Goal: Task Accomplishment & Management: Manage account settings

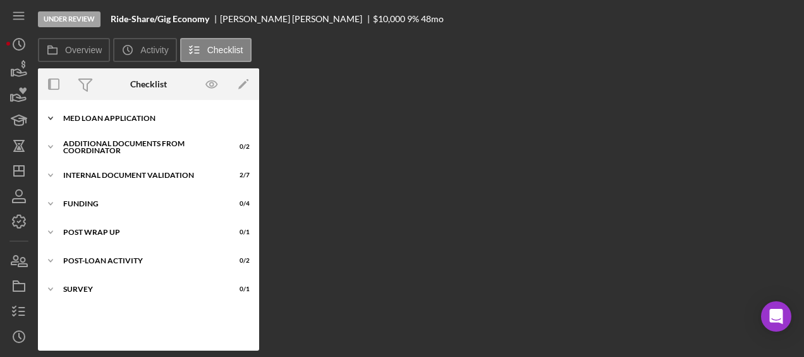
click at [150, 115] on div "MED Loan Application" at bounding box center [153, 118] width 180 height 8
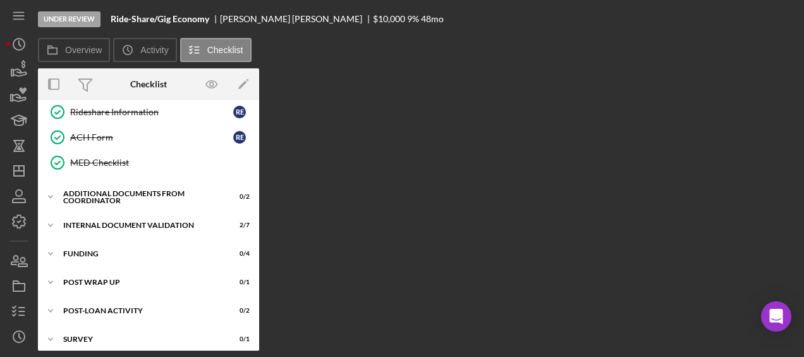
scroll to position [412, 0]
click at [152, 212] on div "Icon/Expander Internal Document Validation 2 / 7" at bounding box center [148, 224] width 221 height 25
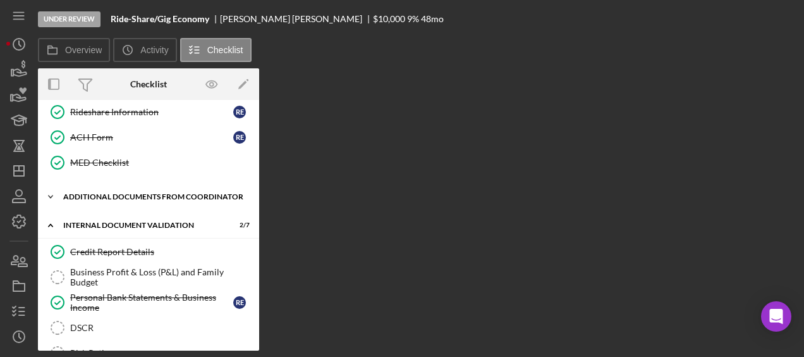
click at [156, 193] on div "Additional Documents from Coordinator" at bounding box center [153, 197] width 180 height 8
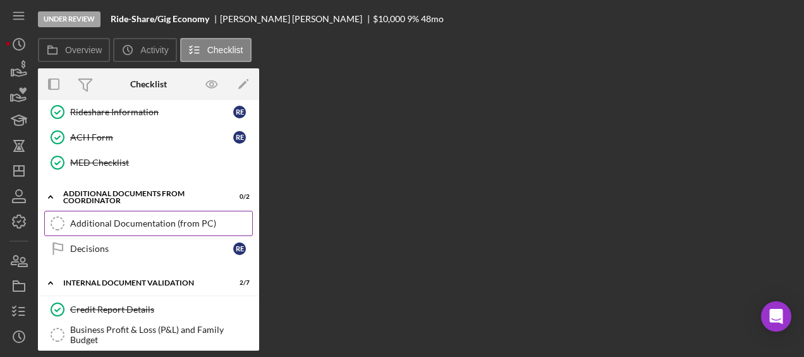
click at [146, 218] on div "Additional Documentation (from PC)" at bounding box center [161, 223] width 182 height 10
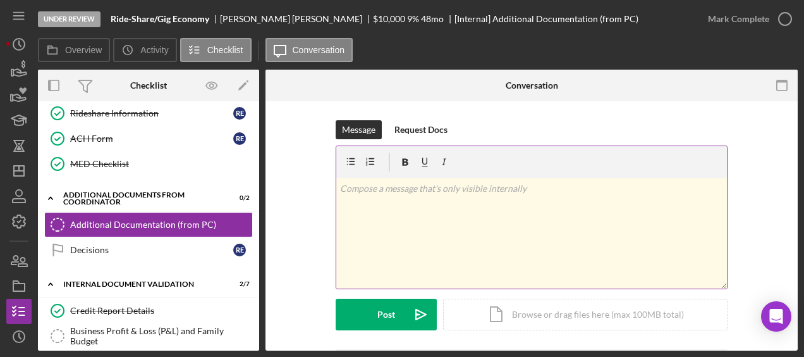
scroll to position [87, 0]
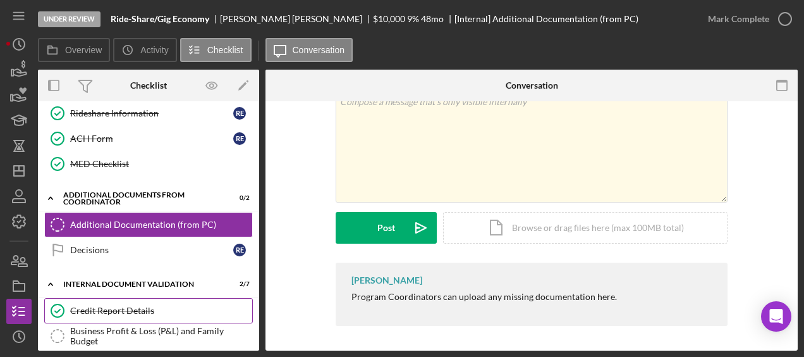
click at [181, 305] on div "Credit Report Details" at bounding box center [161, 310] width 182 height 10
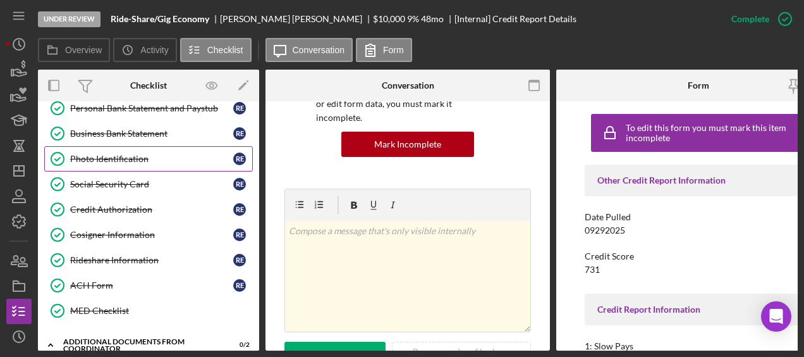
scroll to position [264, 0]
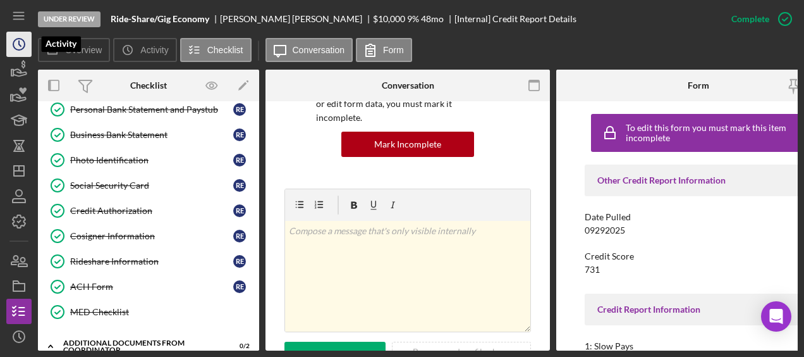
click at [25, 53] on icon "Icon/History" at bounding box center [19, 44] width 32 height 32
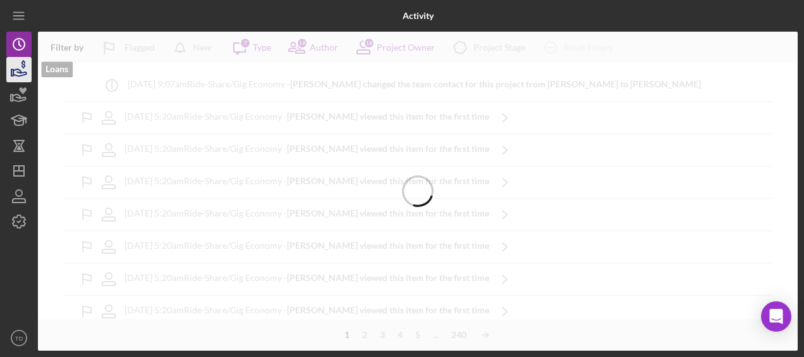
click at [23, 71] on icon "button" at bounding box center [19, 70] width 32 height 32
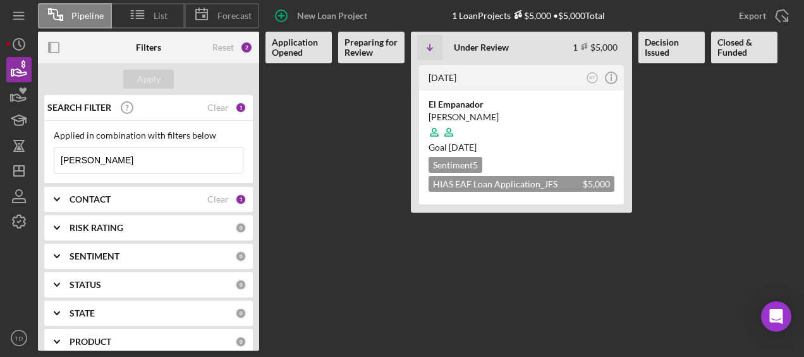
click at [90, 191] on div "CONTACT Clear 1" at bounding box center [158, 198] width 177 height 25
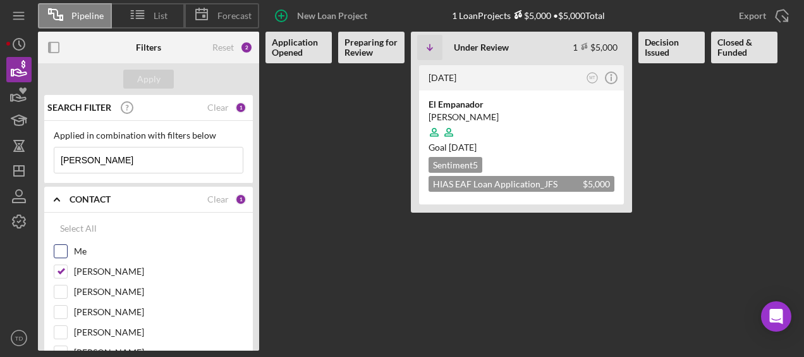
click at [64, 253] on input "Me" at bounding box center [60, 251] width 13 height 13
checkbox input "true"
click at [59, 273] on input "[PERSON_NAME]" at bounding box center [60, 271] width 13 height 13
checkbox input "false"
click at [147, 90] on div "Apply" at bounding box center [148, 79] width 221 height 32
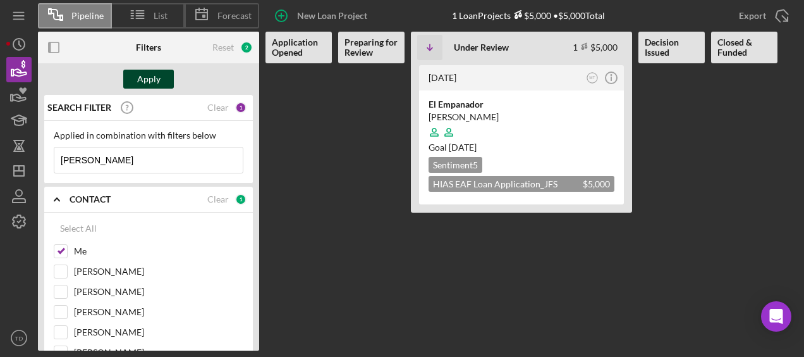
click at [149, 83] on div "Apply" at bounding box center [148, 79] width 23 height 19
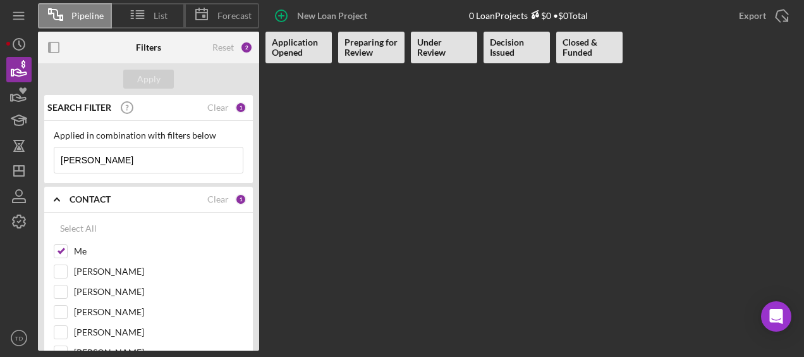
click at [127, 160] on input "[PERSON_NAME]" at bounding box center [148, 159] width 188 height 25
type input "h"
click at [161, 81] on button "Apply" at bounding box center [148, 79] width 51 height 19
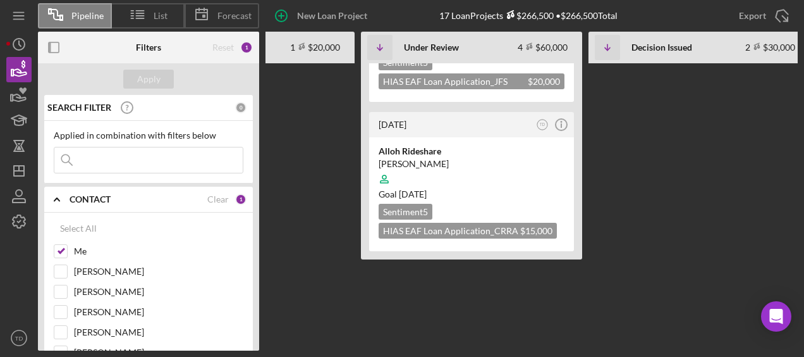
scroll to position [0, 362]
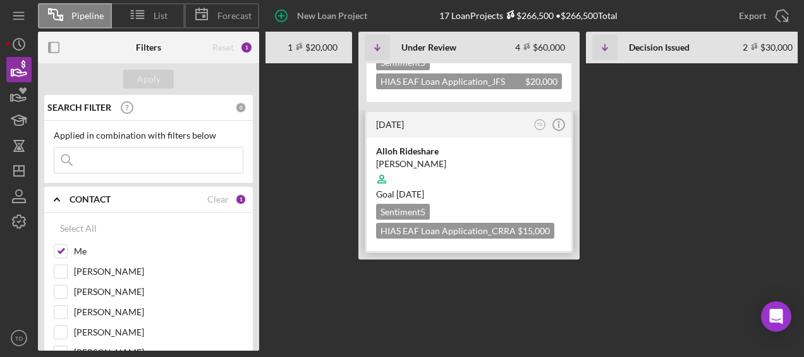
click at [465, 124] on div "[DATE]" at bounding box center [453, 124] width 154 height 10
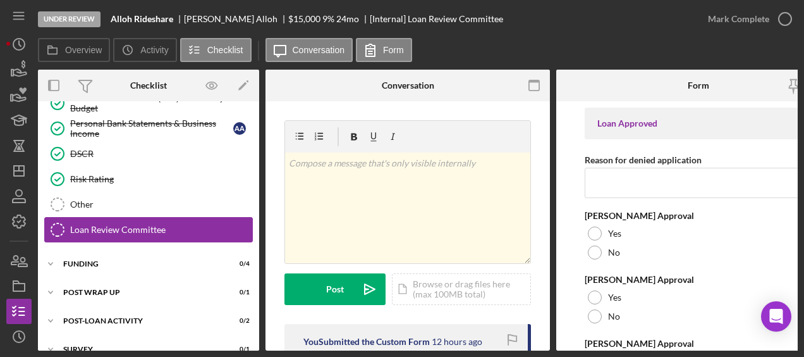
scroll to position [126, 0]
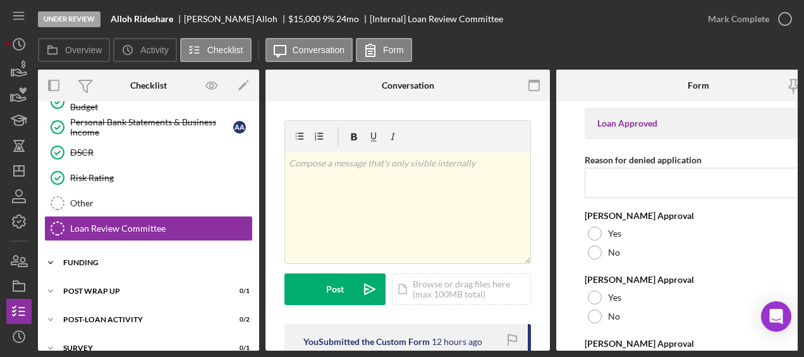
click at [93, 259] on div "Funding" at bounding box center [153, 263] width 180 height 8
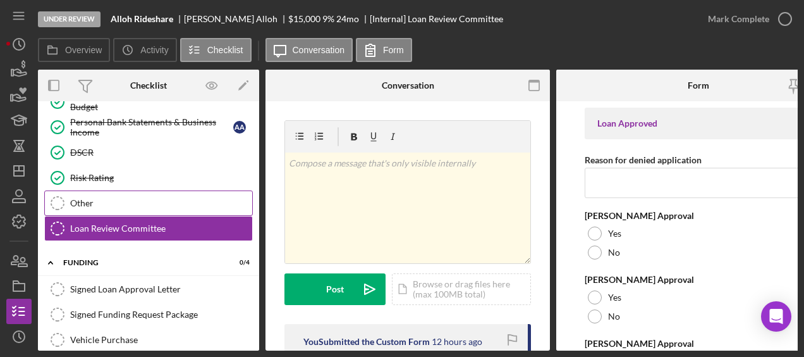
click at [94, 204] on div "Other" at bounding box center [161, 203] width 182 height 10
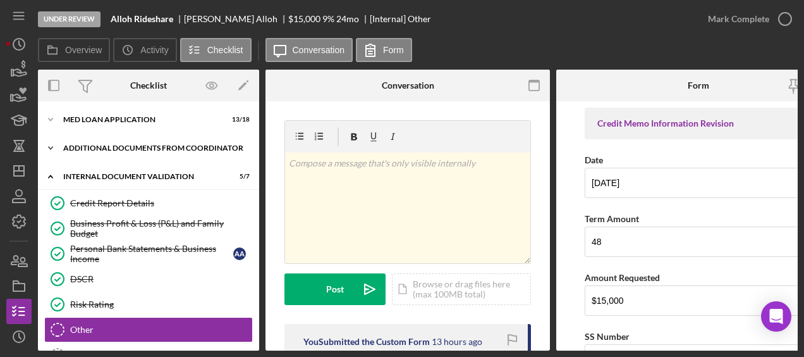
click at [108, 144] on div "Additional Documents from Coordinator" at bounding box center [153, 148] width 180 height 8
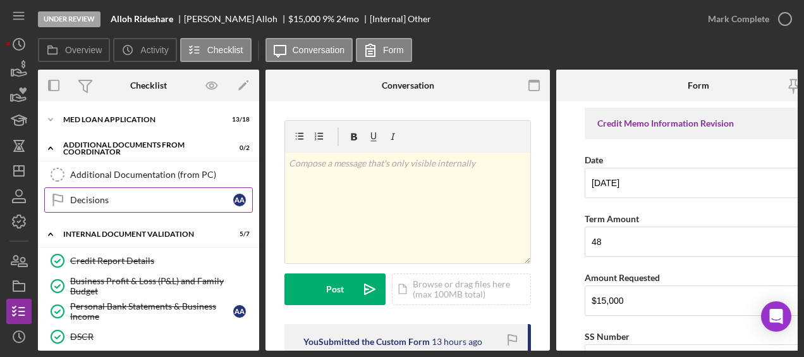
click at [91, 201] on div "Decisions" at bounding box center [151, 200] width 163 height 10
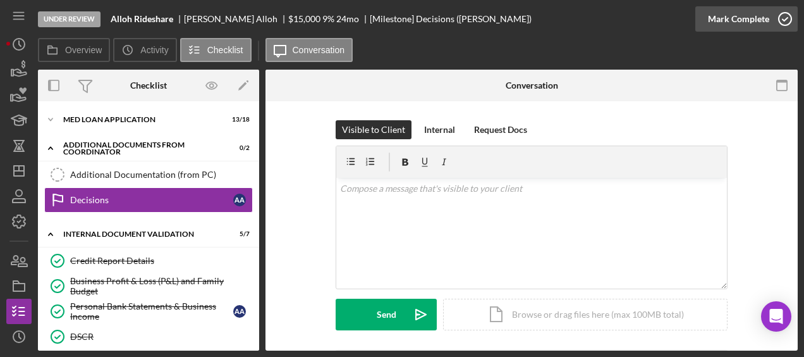
click at [783, 21] on icon "button" at bounding box center [785, 19] width 32 height 32
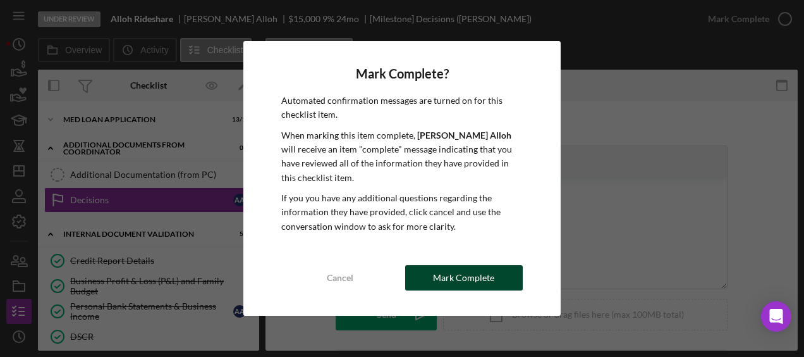
click at [480, 278] on div "Mark Complete" at bounding box center [463, 277] width 61 height 25
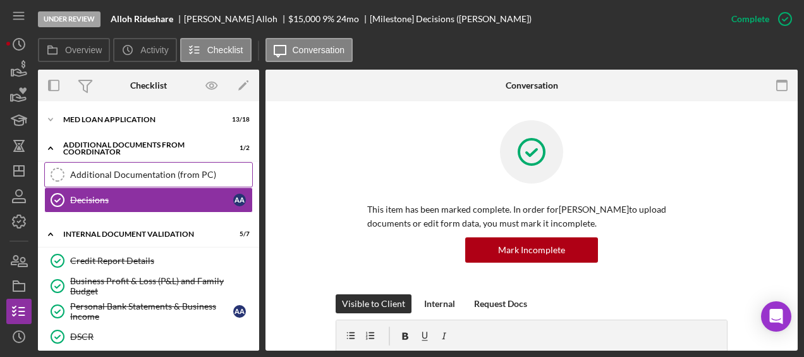
click at [156, 172] on div "Additional Documentation (from PC)" at bounding box center [161, 174] width 182 height 10
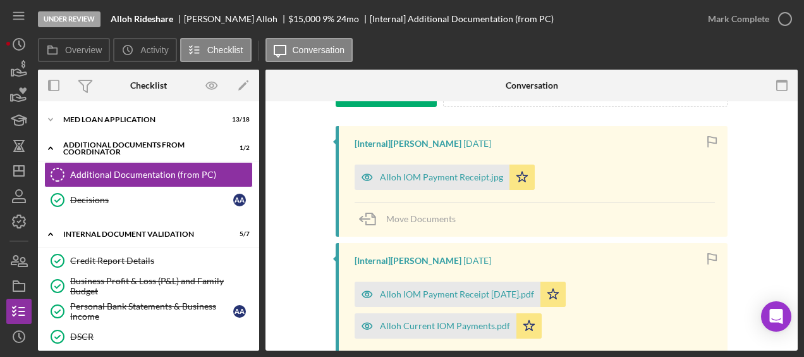
scroll to position [225, 0]
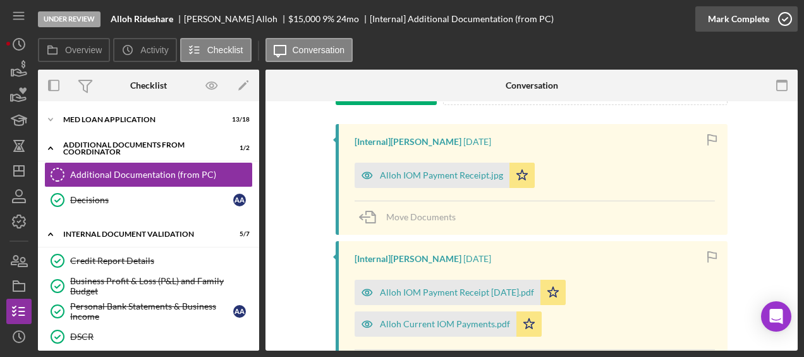
click at [784, 18] on icon "button" at bounding box center [785, 19] width 32 height 32
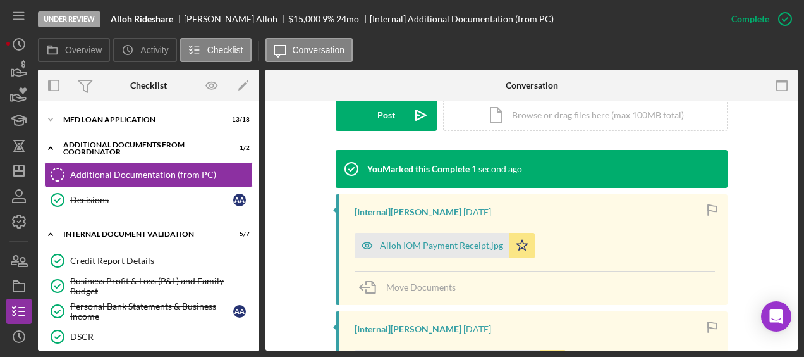
scroll to position [398, 0]
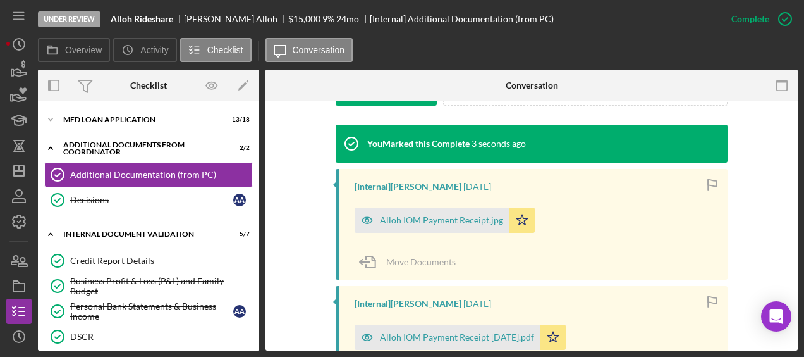
click at [0, 0] on icon "button" at bounding box center [0, 0] width 0 height 0
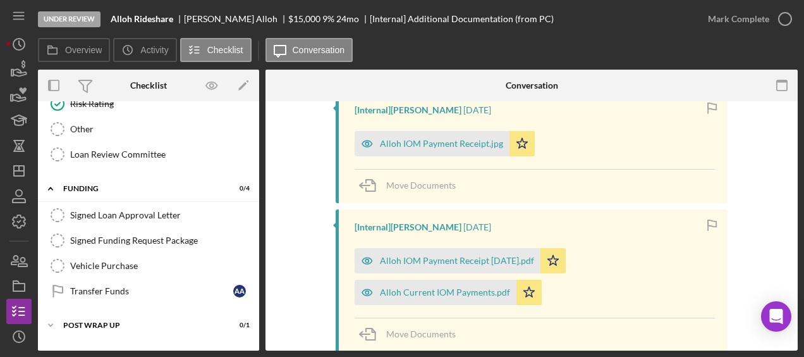
scroll to position [257, 0]
